Goal: Information Seeking & Learning: Learn about a topic

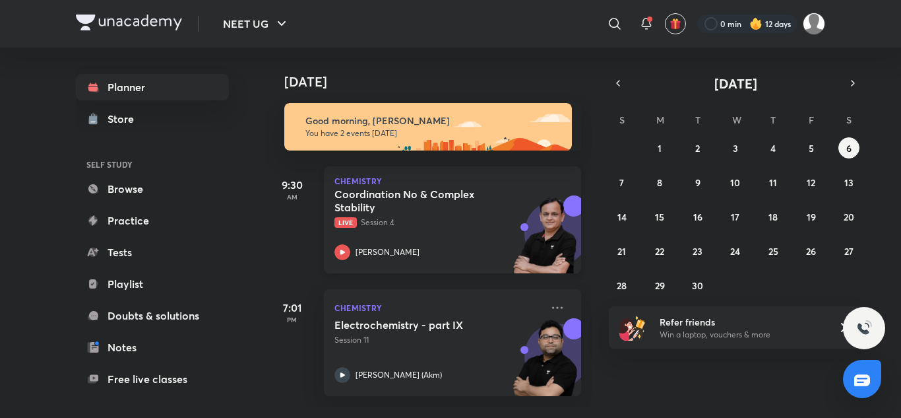
click at [473, 217] on p "Live Session 4" at bounding box center [438, 222] width 207 height 12
